Goal: Task Accomplishment & Management: Complete application form

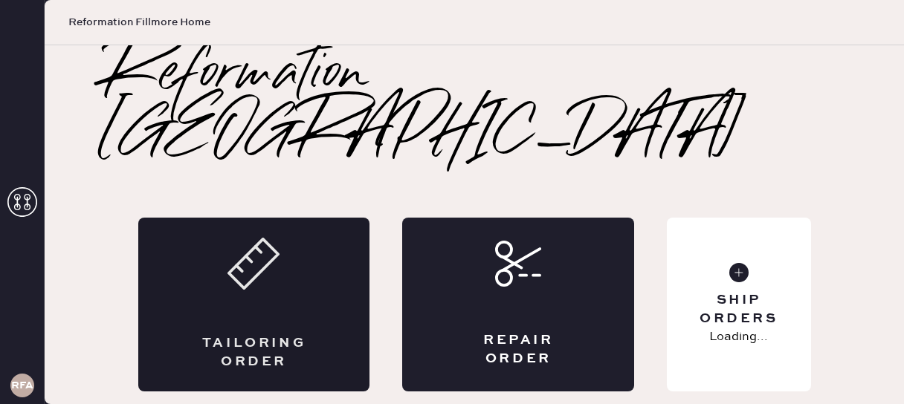
click at [271, 236] on div "Tailoring Order" at bounding box center [254, 305] width 232 height 174
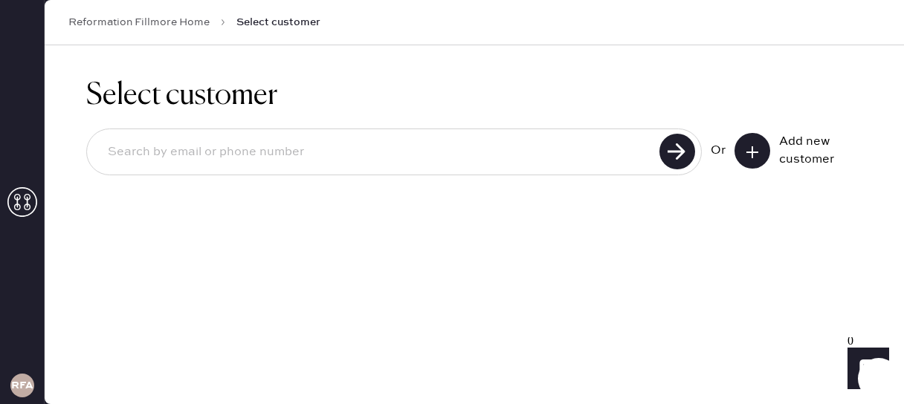
click at [745, 152] on icon at bounding box center [752, 152] width 15 height 15
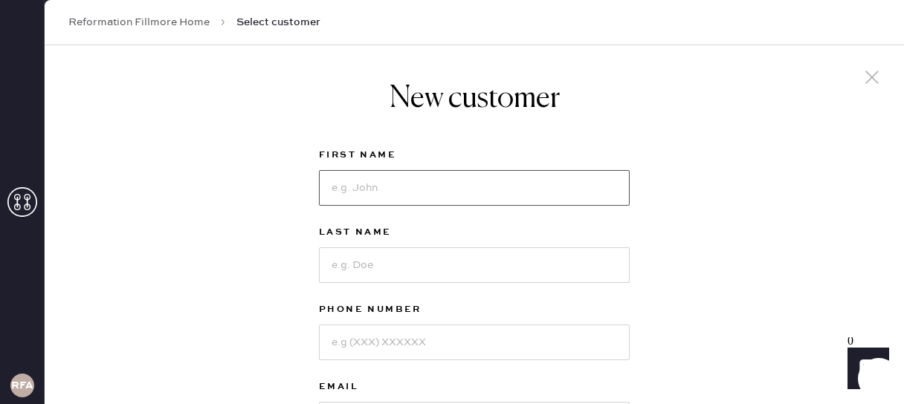
click at [527, 196] on input at bounding box center [474, 188] width 311 height 36
type input "R"
type input "[PERSON_NAME]"
click at [364, 257] on input at bounding box center [474, 266] width 311 height 36
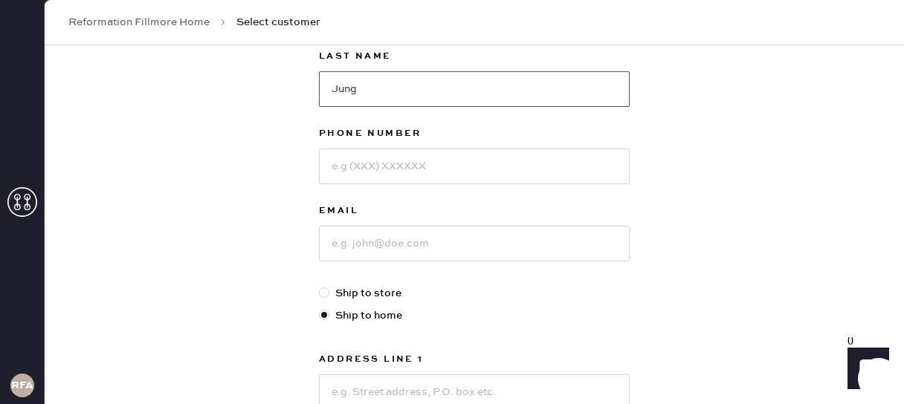
scroll to position [177, 0]
type input "Jung"
click at [367, 167] on input at bounding box center [474, 166] width 311 height 36
type input "8454220416"
click at [355, 245] on input at bounding box center [474, 243] width 311 height 36
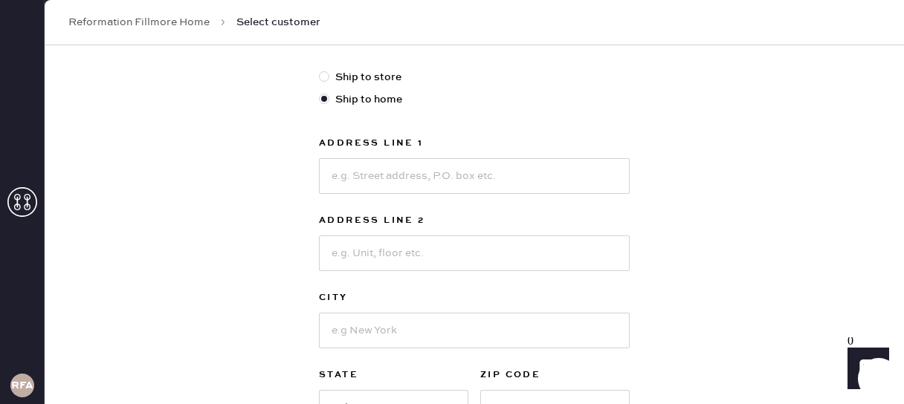
scroll to position [396, 0]
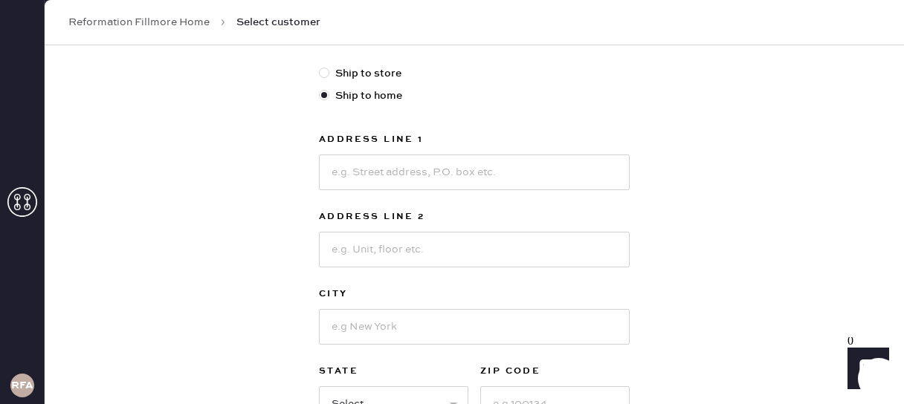
type input "[EMAIL_ADDRESS][DOMAIN_NAME]"
click at [380, 181] on input at bounding box center [474, 173] width 311 height 36
type input "[STREET_ADDRESS]"
click at [375, 257] on input at bounding box center [474, 250] width 311 height 36
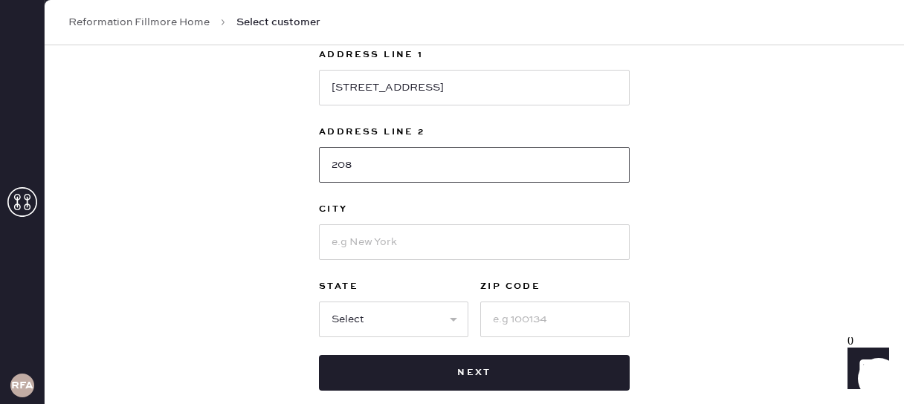
scroll to position [480, 0]
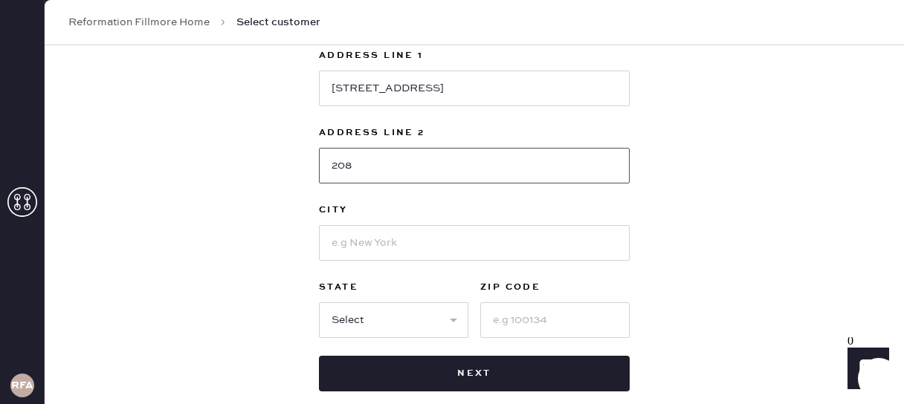
type input "208"
click at [361, 242] on input at bounding box center [474, 243] width 311 height 36
type input "[GEOGRAPHIC_DATA]"
click at [287, 184] on div "New customer First Name [PERSON_NAME] Last Name [PERSON_NAME] Phone Number [PHO…" at bounding box center [474, 26] width 859 height 922
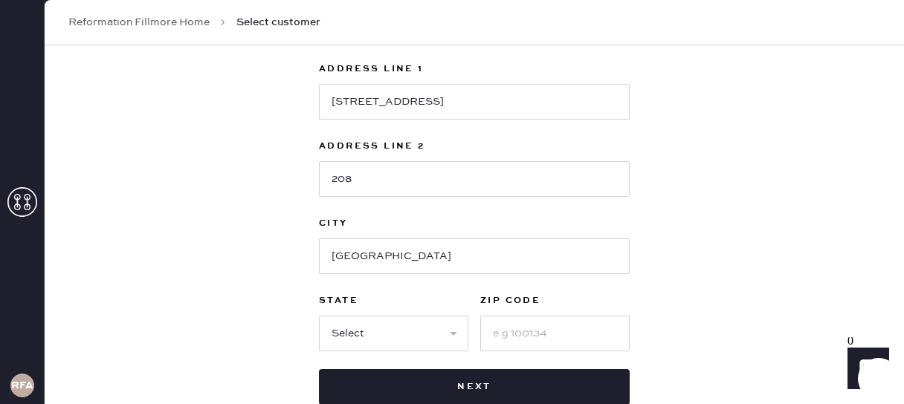
scroll to position [476, 0]
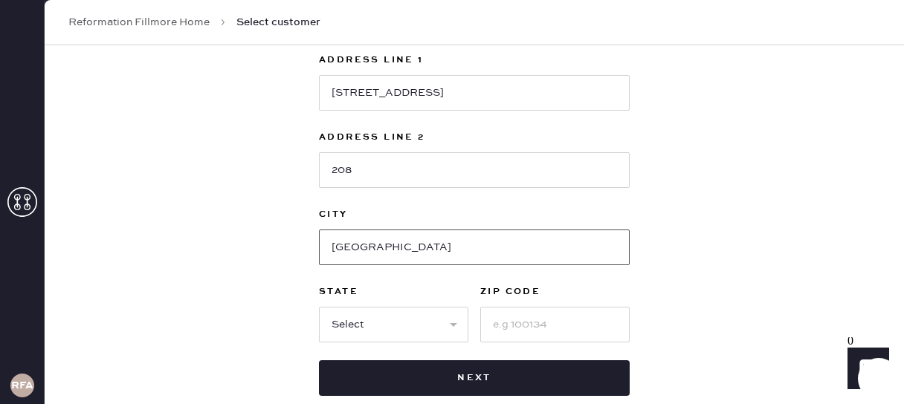
click at [420, 243] on input "[GEOGRAPHIC_DATA]" at bounding box center [474, 248] width 311 height 36
click at [229, 251] on div "New customer First Name [PERSON_NAME] Last Name [PERSON_NAME] Phone Number [PHO…" at bounding box center [474, 31] width 859 height 922
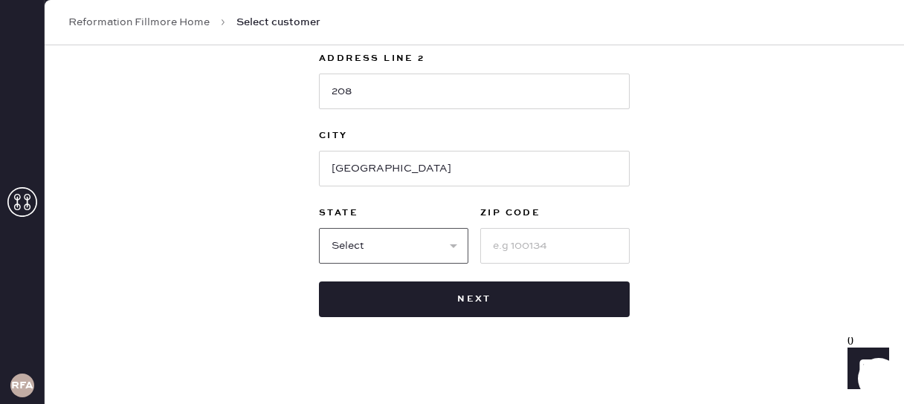
click at [401, 251] on select "Select AK AL AR AZ CA CO CT [GEOGRAPHIC_DATA] DE FL [GEOGRAPHIC_DATA] HI [GEOGR…" at bounding box center [393, 246] width 149 height 36
select select "CA"
click at [319, 228] on select "Select AK AL AR AZ CA CO CT [GEOGRAPHIC_DATA] DE FL [GEOGRAPHIC_DATA] HI [GEOGR…" at bounding box center [393, 246] width 149 height 36
click at [514, 245] on input at bounding box center [554, 246] width 149 height 36
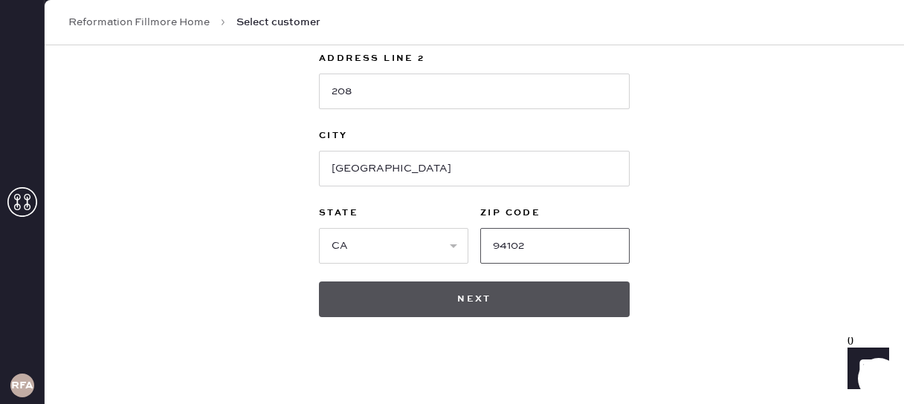
type input "94102"
click at [489, 295] on button "Next" at bounding box center [474, 300] width 311 height 36
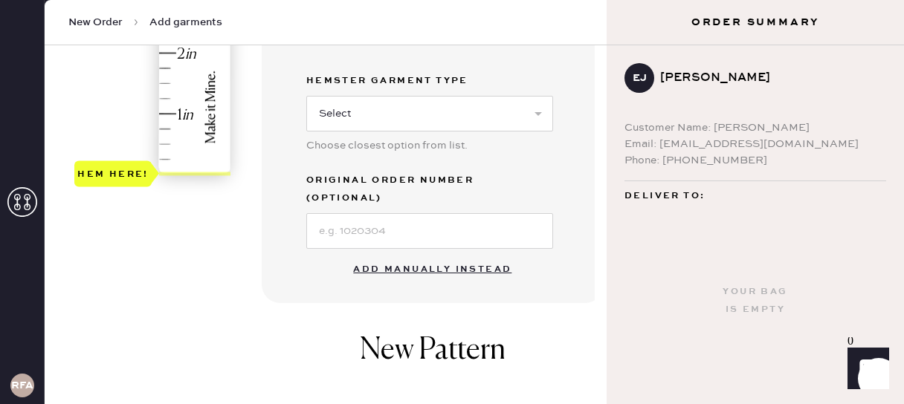
scroll to position [476, 0]
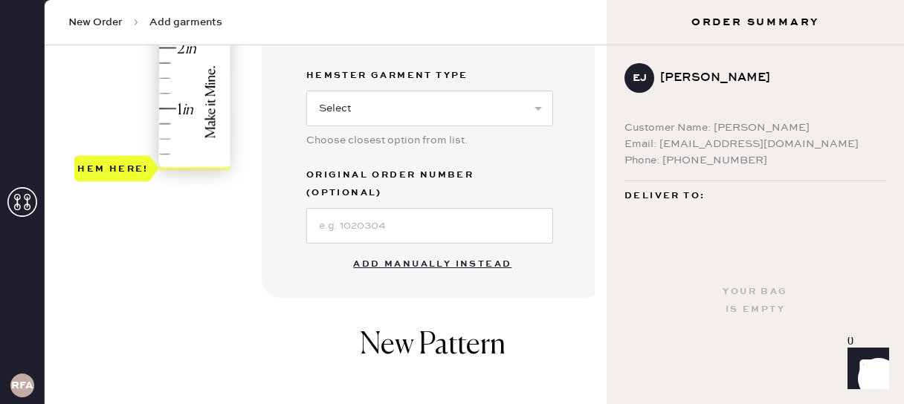
click at [456, 250] on button "Add manually instead" at bounding box center [432, 265] width 176 height 30
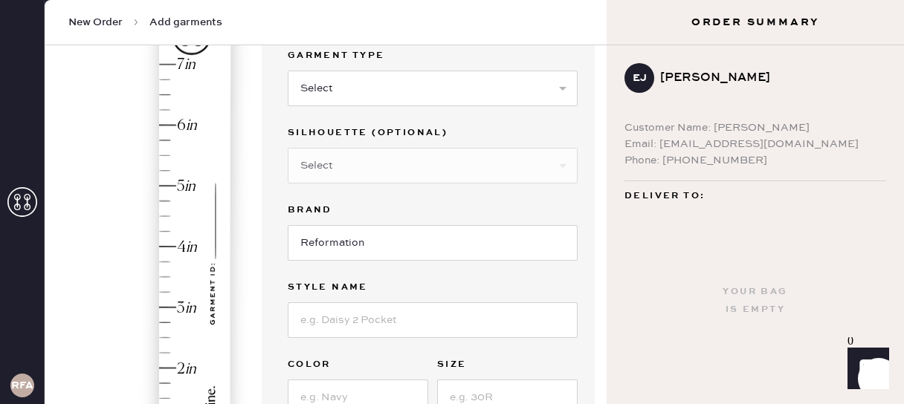
scroll to position [156, 0]
click at [393, 83] on select "Select Basic Skirt Jeans Leggings Pants Shorts Basic Sleeved Dress Basic Sleeve…" at bounding box center [433, 88] width 290 height 36
select select "2"
click at [288, 70] on select "Select Basic Skirt Jeans Leggings Pants Shorts Basic Sleeved Dress Basic Sleeve…" at bounding box center [433, 88] width 290 height 36
click at [371, 147] on select "Select Shorts Cropped Flare Boot Cut Straight Skinny Other" at bounding box center [433, 165] width 290 height 36
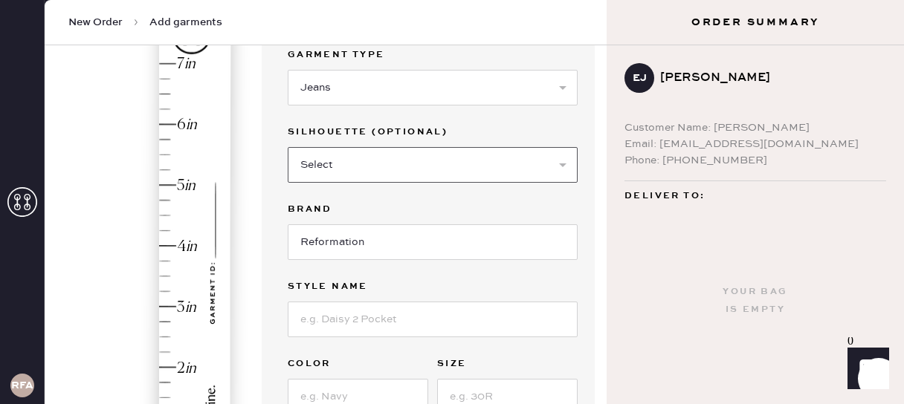
select select "other"
click at [288, 147] on select "Select Shorts Cropped Flare Boot Cut Straight Skinny Other" at bounding box center [433, 165] width 290 height 36
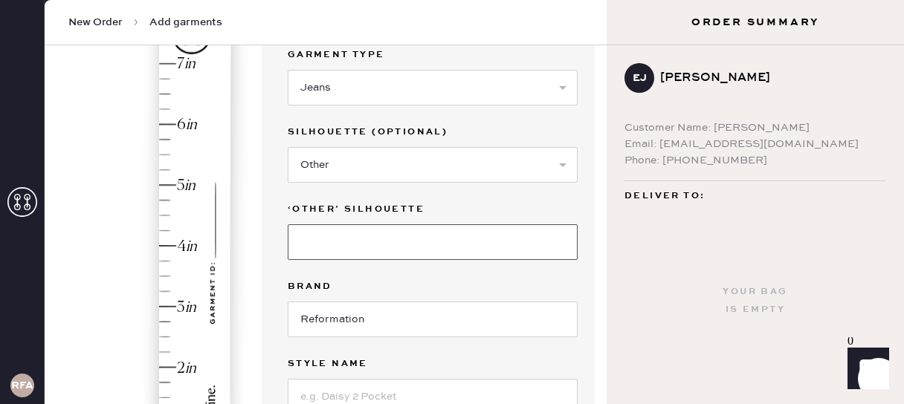
click at [341, 244] on input at bounding box center [433, 242] width 290 height 36
type input "Wide Leg"
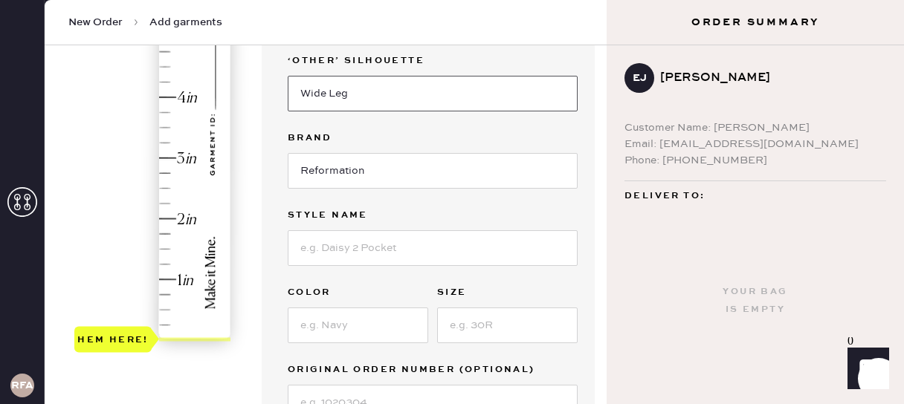
scroll to position [321, 0]
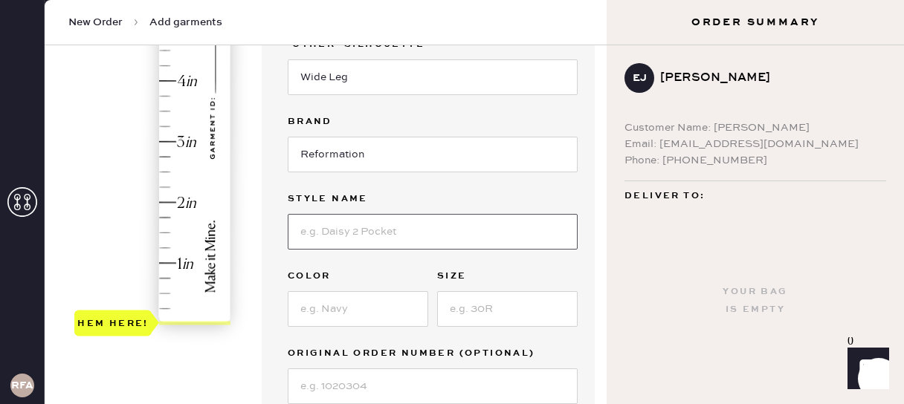
click at [340, 240] on input at bounding box center [433, 232] width 290 height 36
type input "Rui Lived-In Wide Leg Baggy Jeans"
click at [355, 302] on input at bounding box center [358, 309] width 140 height 36
type input "[PERSON_NAME]"
click at [486, 306] on input at bounding box center [507, 309] width 140 height 36
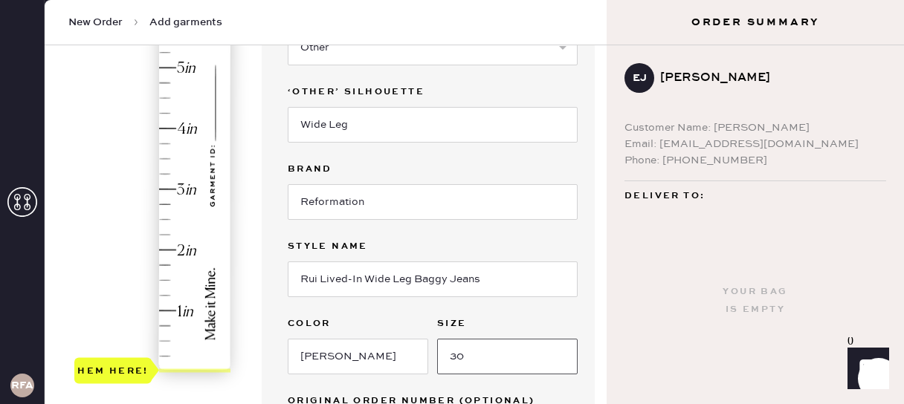
scroll to position [188, 0]
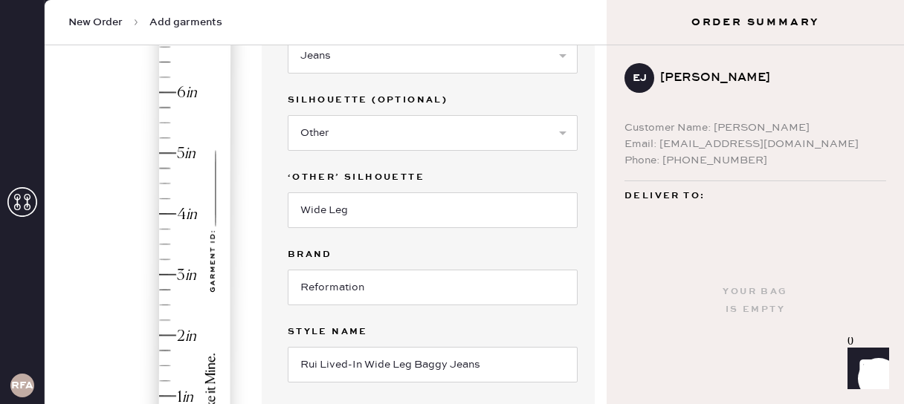
type input "30"
type input "5.5"
click at [167, 124] on div "Hem here!" at bounding box center [153, 244] width 158 height 439
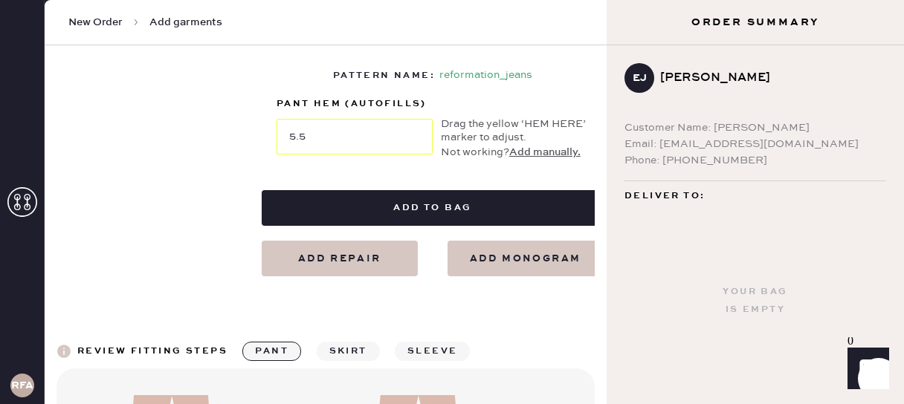
scroll to position [795, 0]
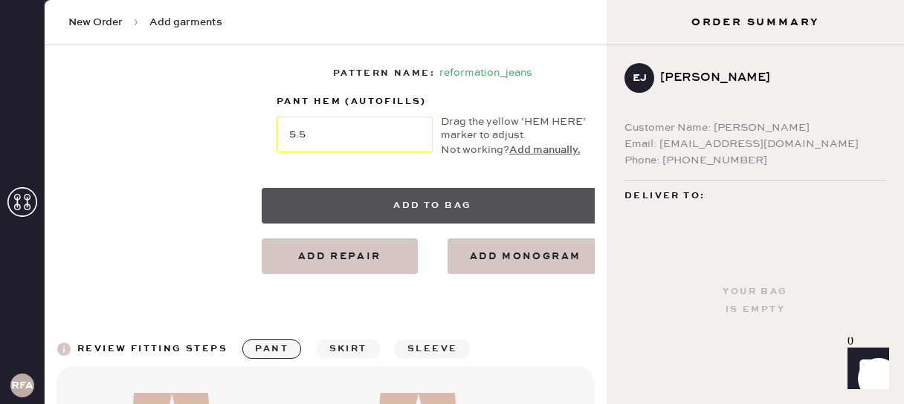
click at [421, 195] on button "Add to bag" at bounding box center [433, 206] width 342 height 36
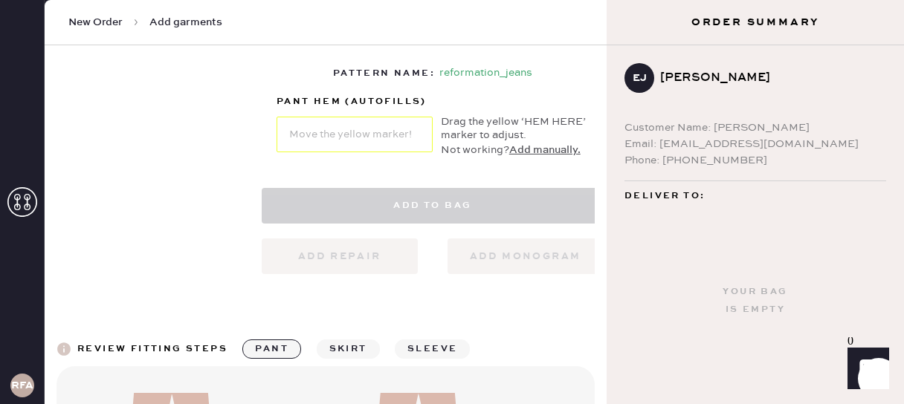
select select "2"
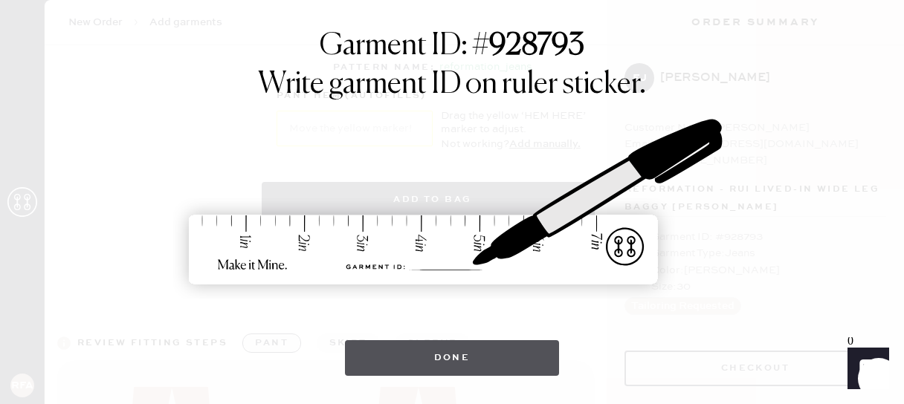
click at [401, 364] on button "Done" at bounding box center [452, 358] width 215 height 36
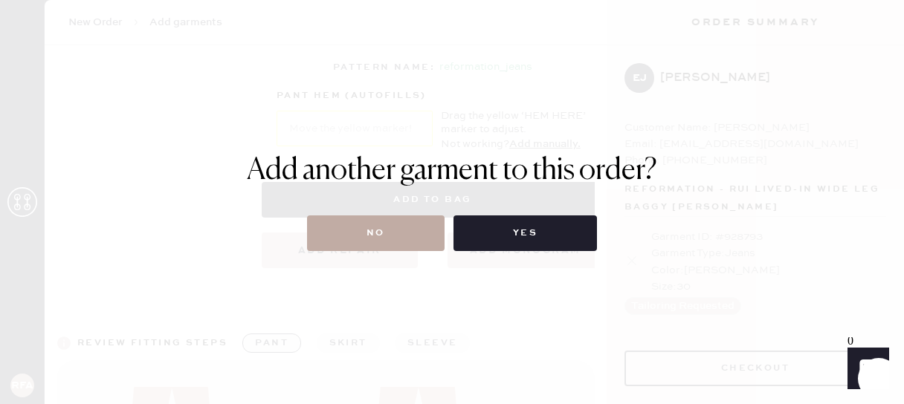
click at [400, 225] on button "No" at bounding box center [376, 234] width 138 height 36
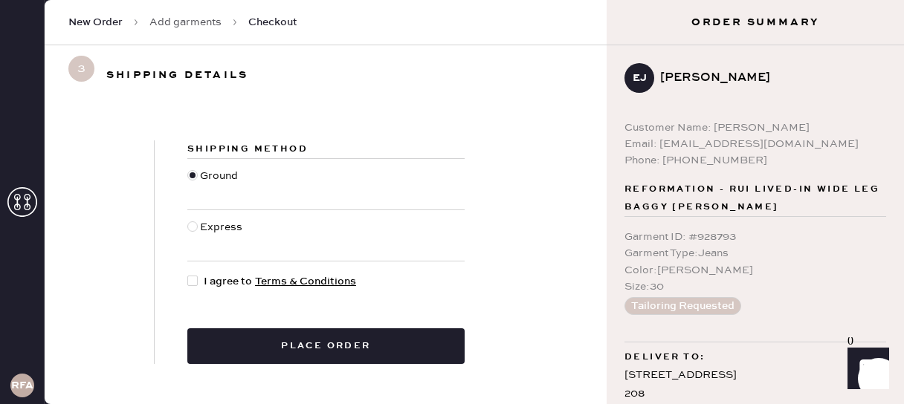
click at [192, 283] on div at bounding box center [192, 281] width 10 height 10
click at [188, 274] on input "I agree to Terms & Conditions" at bounding box center [187, 274] width 1 height 1
checkbox input "true"
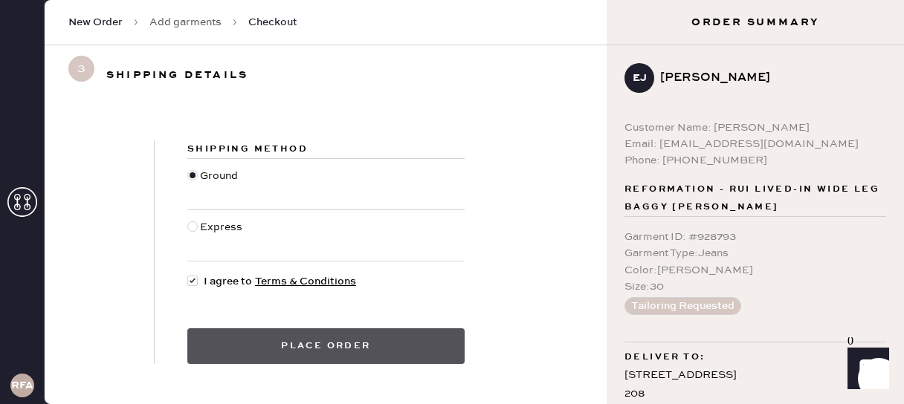
click at [271, 352] on button "Place order" at bounding box center [325, 347] width 277 height 36
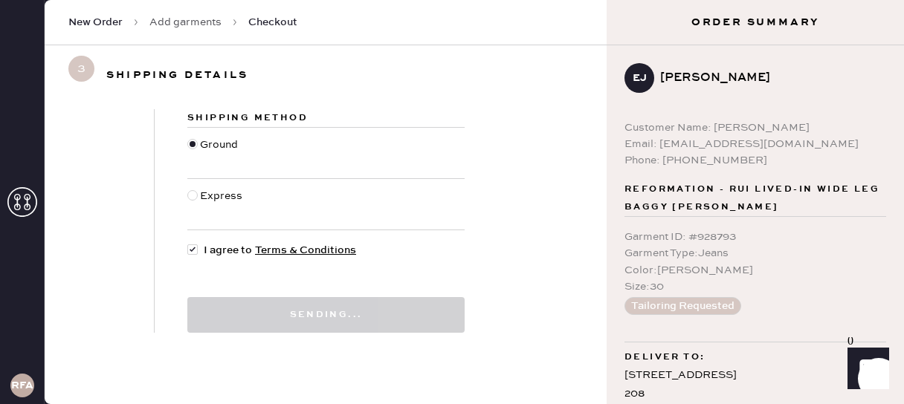
scroll to position [59, 0]
